Goal: Task Accomplishment & Management: Use online tool/utility

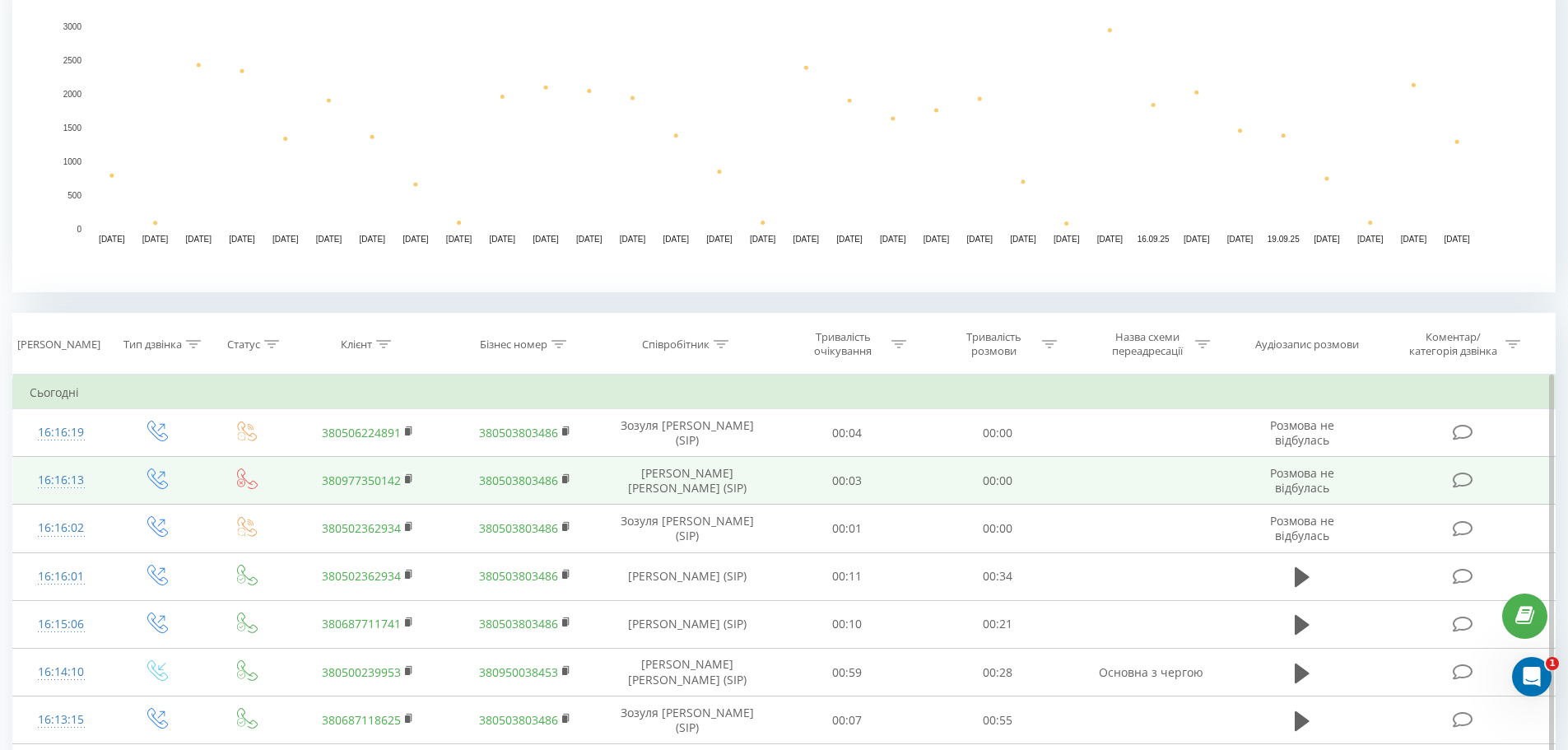
scroll to position [412, 0]
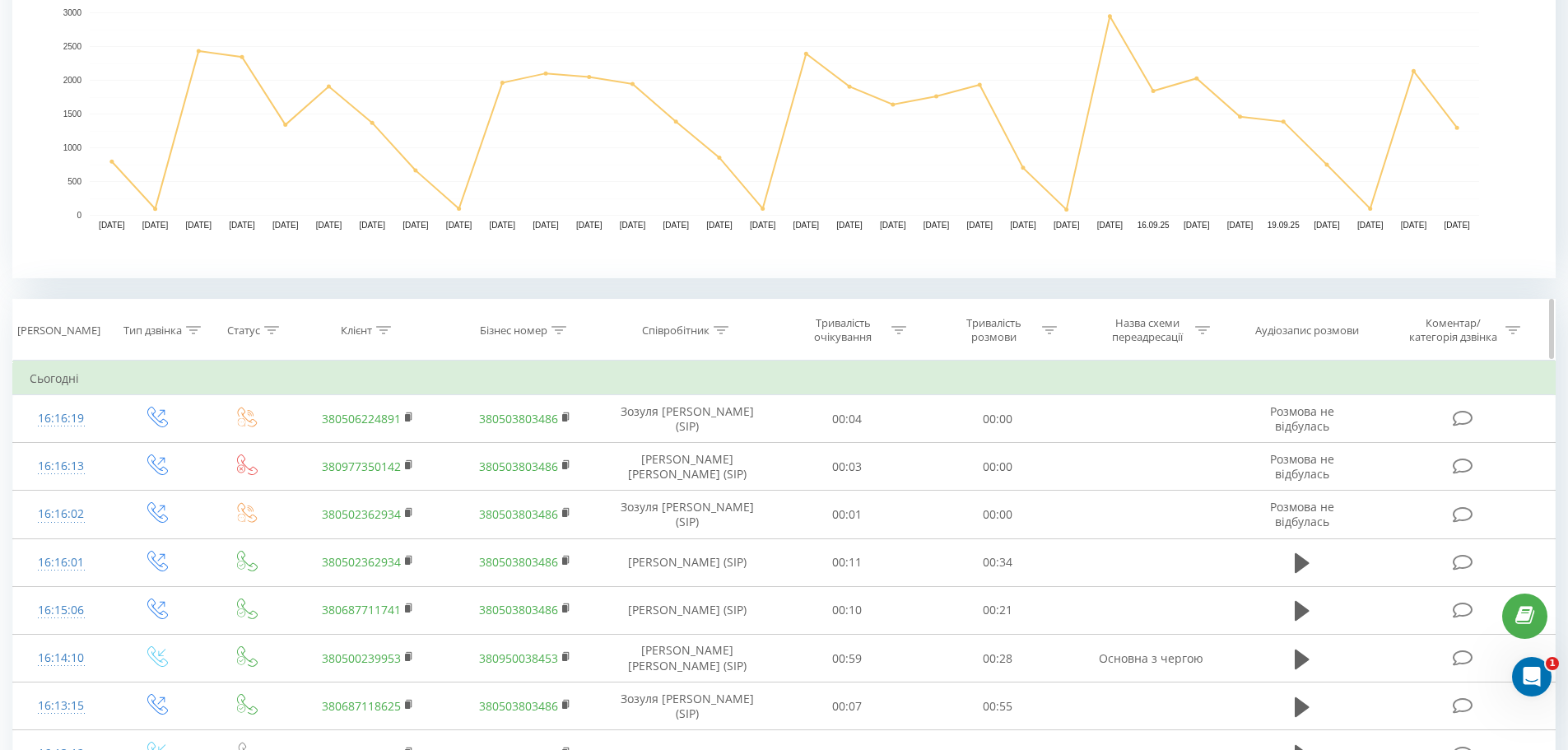
click at [721, 328] on icon at bounding box center [721, 330] width 15 height 8
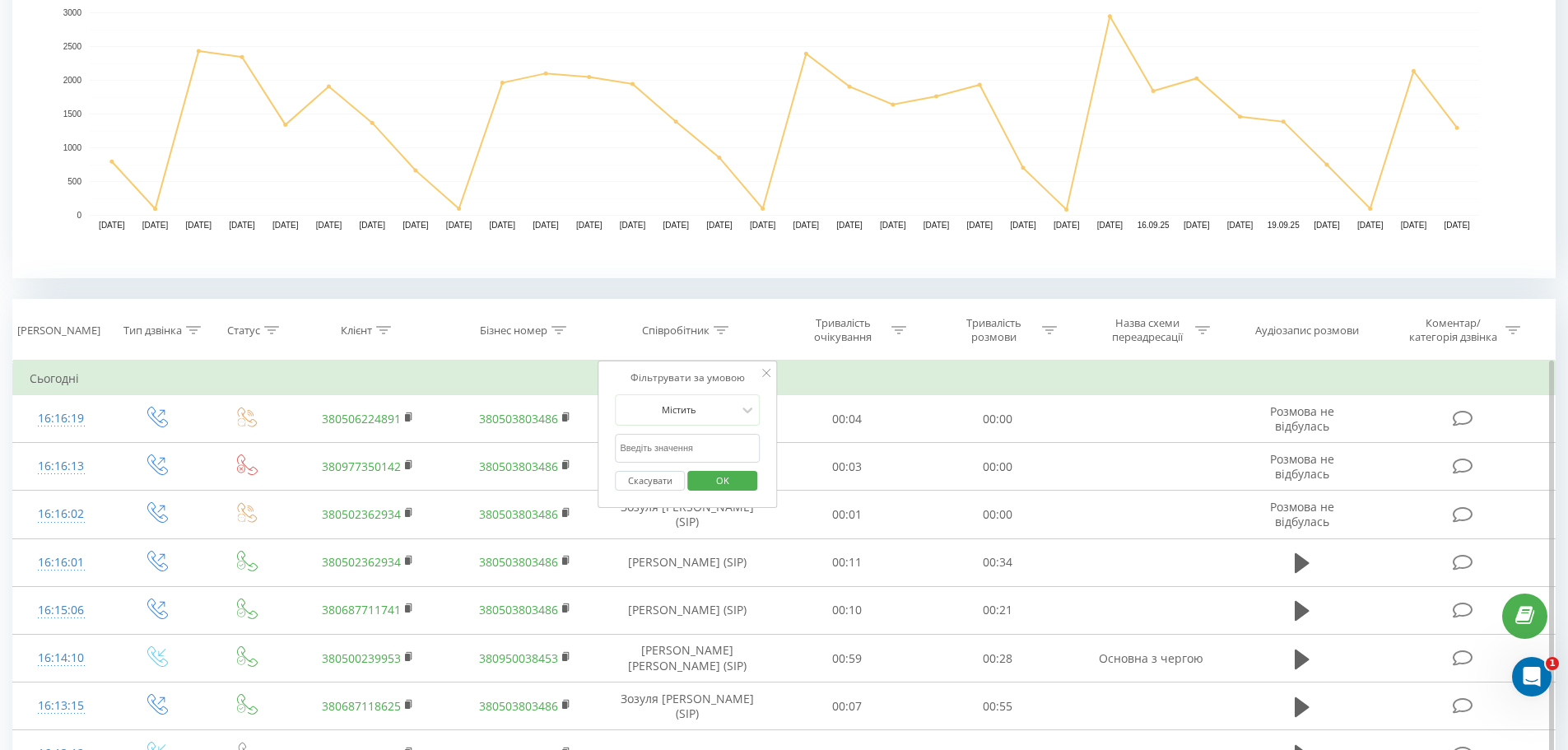
drag, startPoint x: 670, startPoint y: 446, endPoint x: 663, endPoint y: 443, distance: 7.6
click at [671, 446] on input "text" at bounding box center [687, 448] width 145 height 29
type input "похила"
click at [721, 478] on span "OK" at bounding box center [722, 479] width 46 height 25
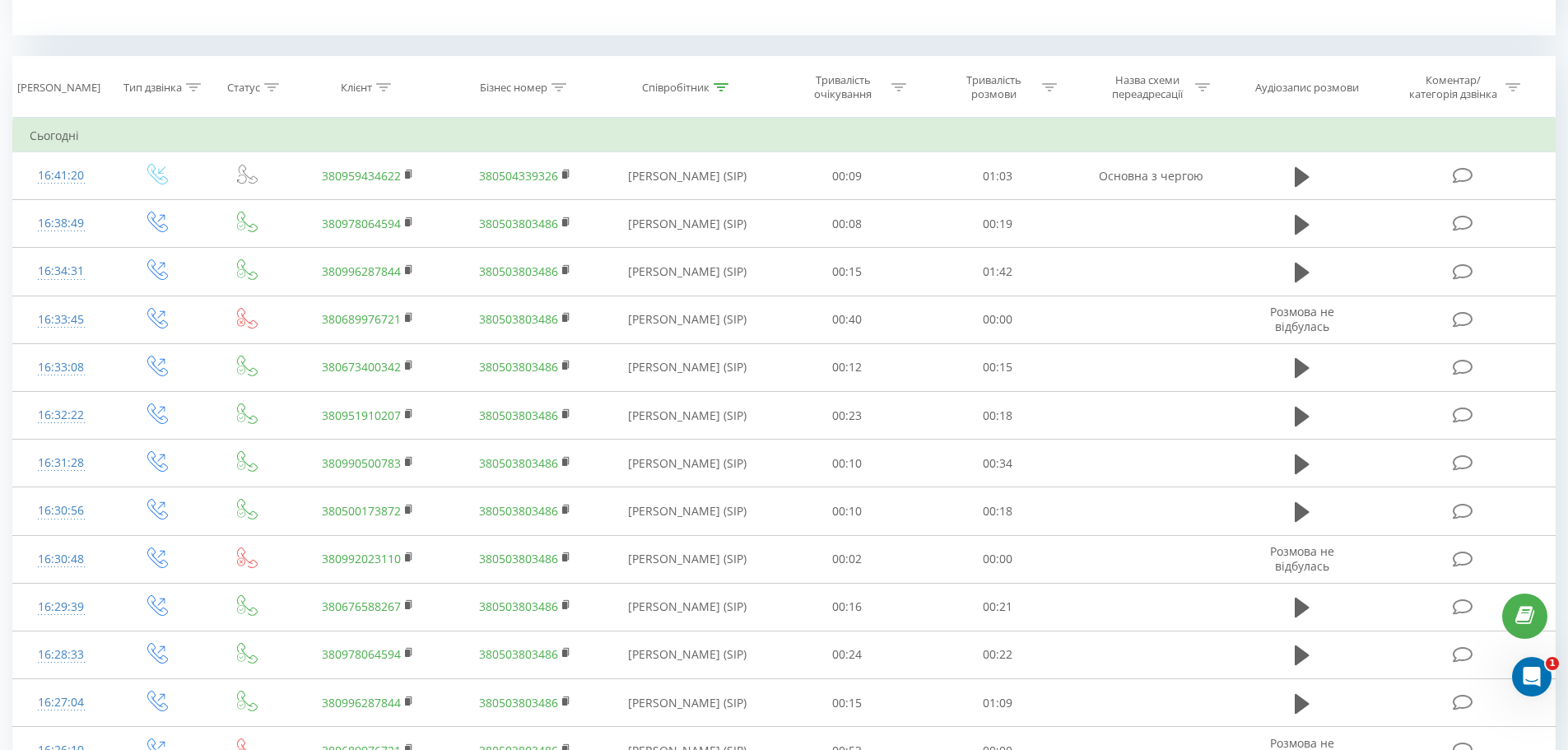
scroll to position [658, 0]
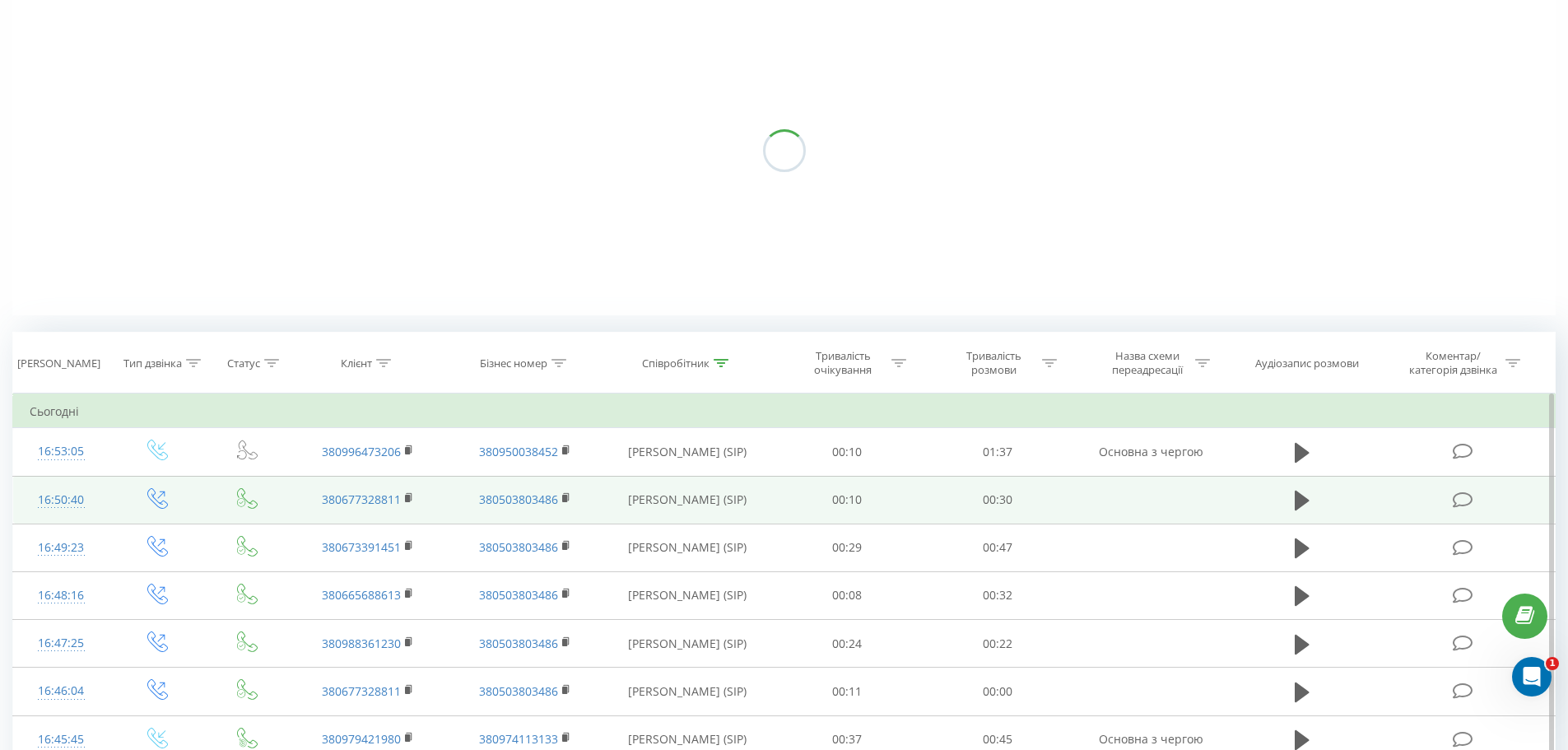
scroll to position [165, 0]
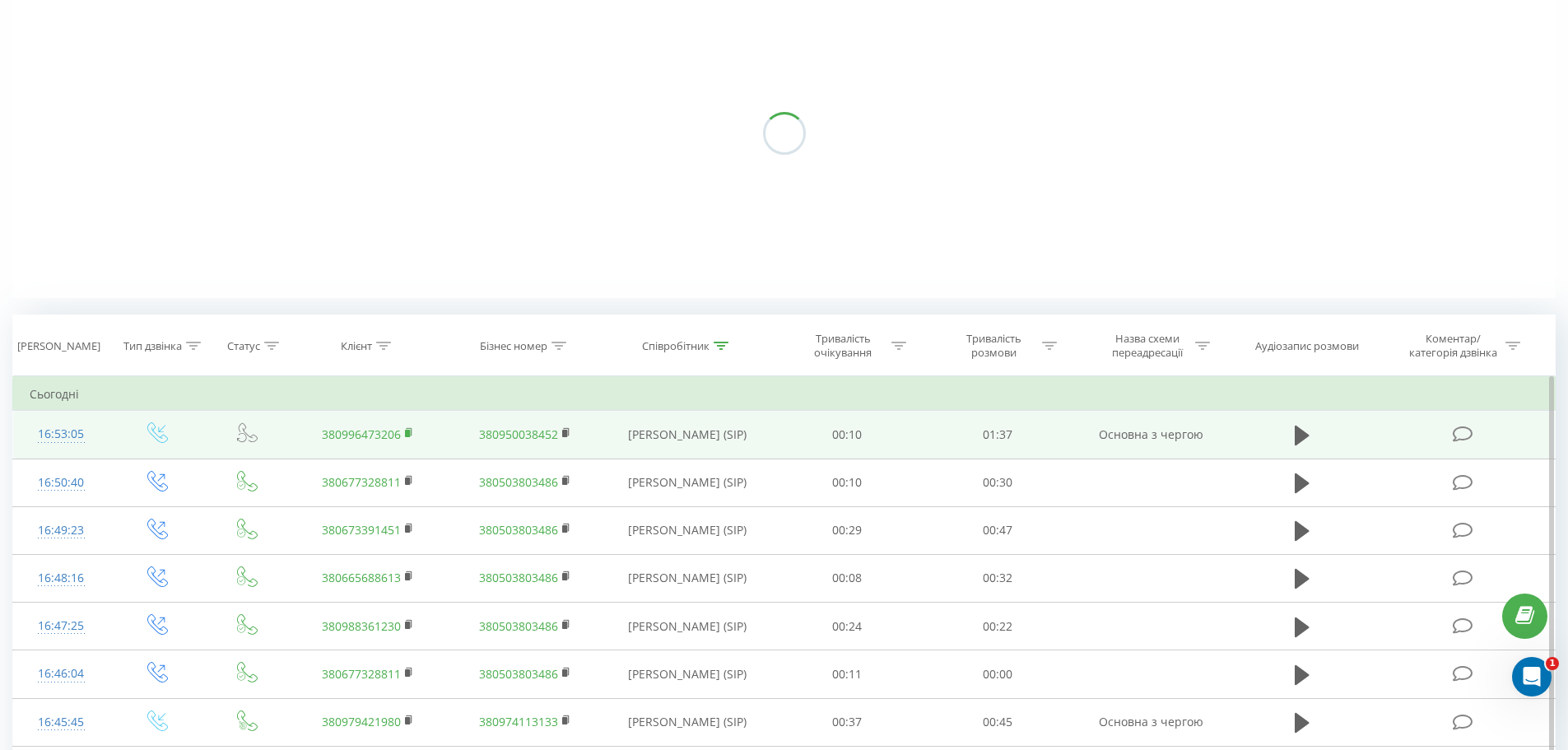
click at [405, 427] on icon at bounding box center [410, 433] width 9 height 11
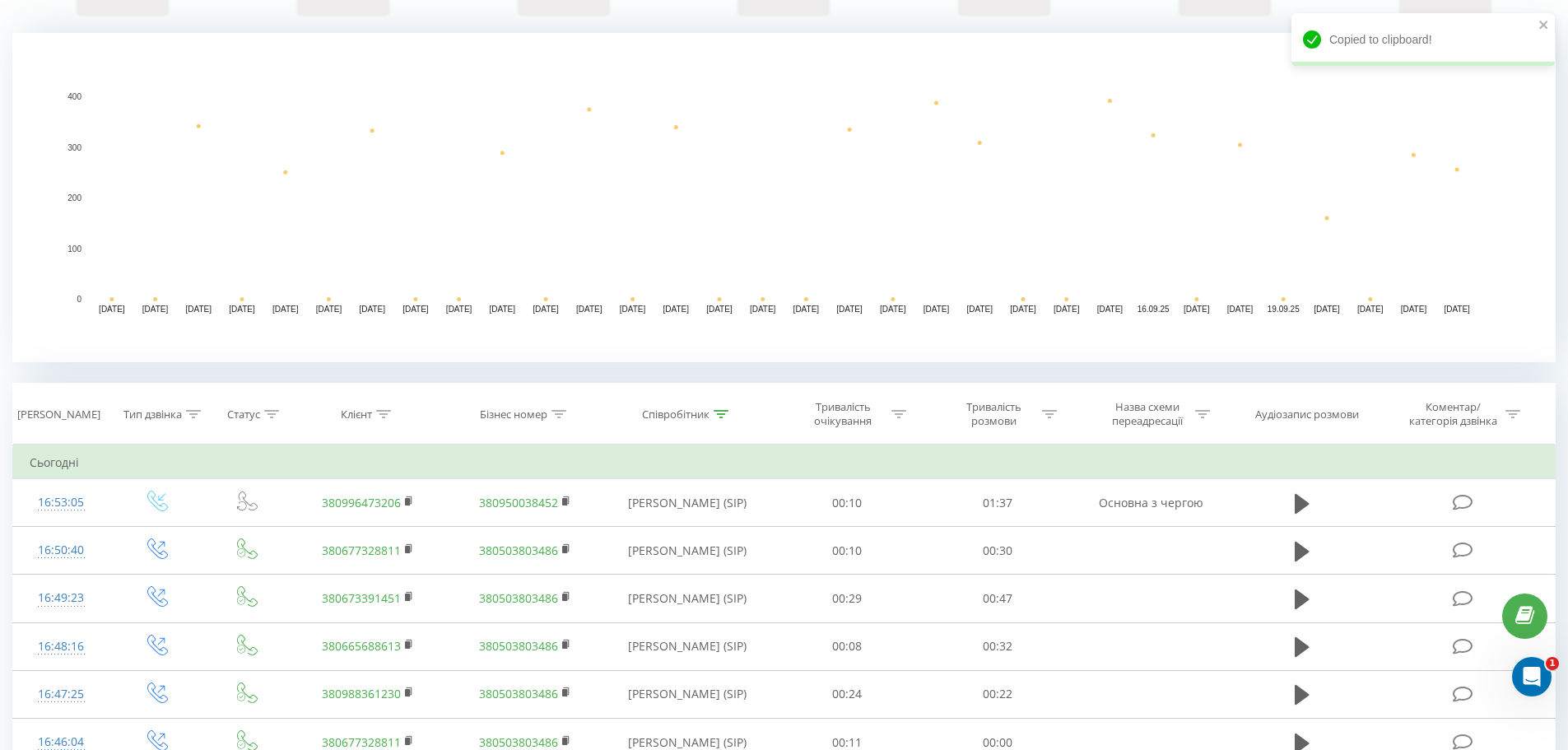
scroll to position [330, 0]
